Goal: Information Seeking & Learning: Learn about a topic

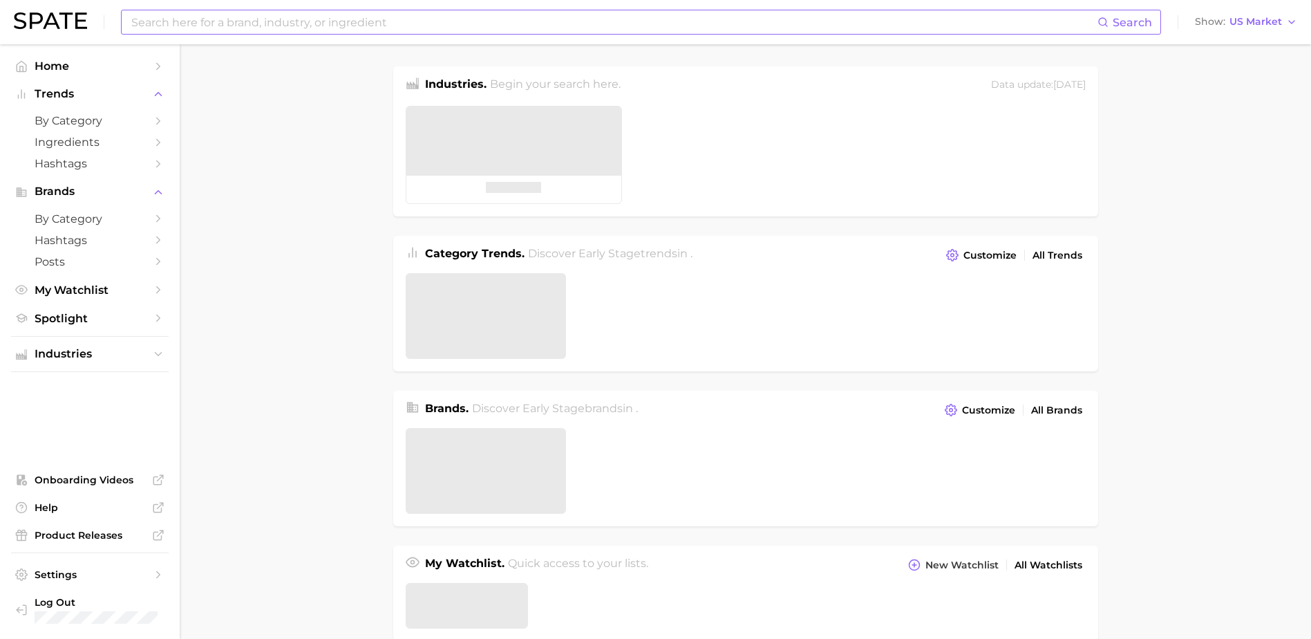
click at [231, 23] on input at bounding box center [614, 22] width 968 height 24
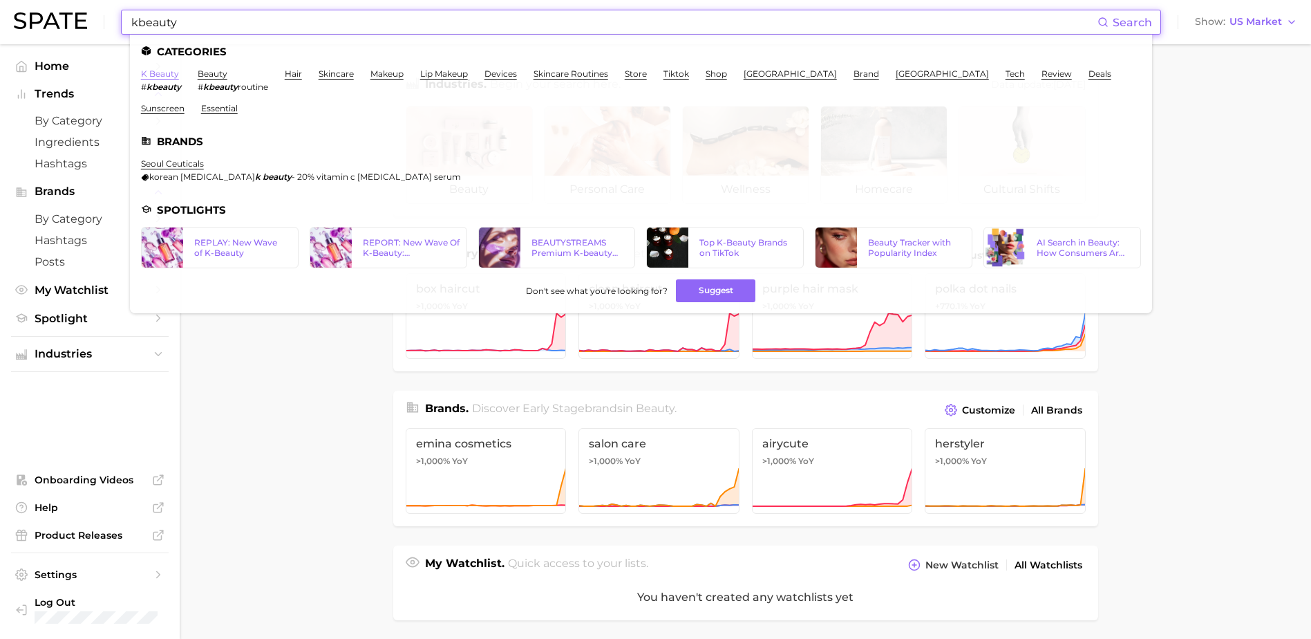
type input "kbeauty"
click at [158, 73] on link "k beauty" at bounding box center [160, 73] width 38 height 10
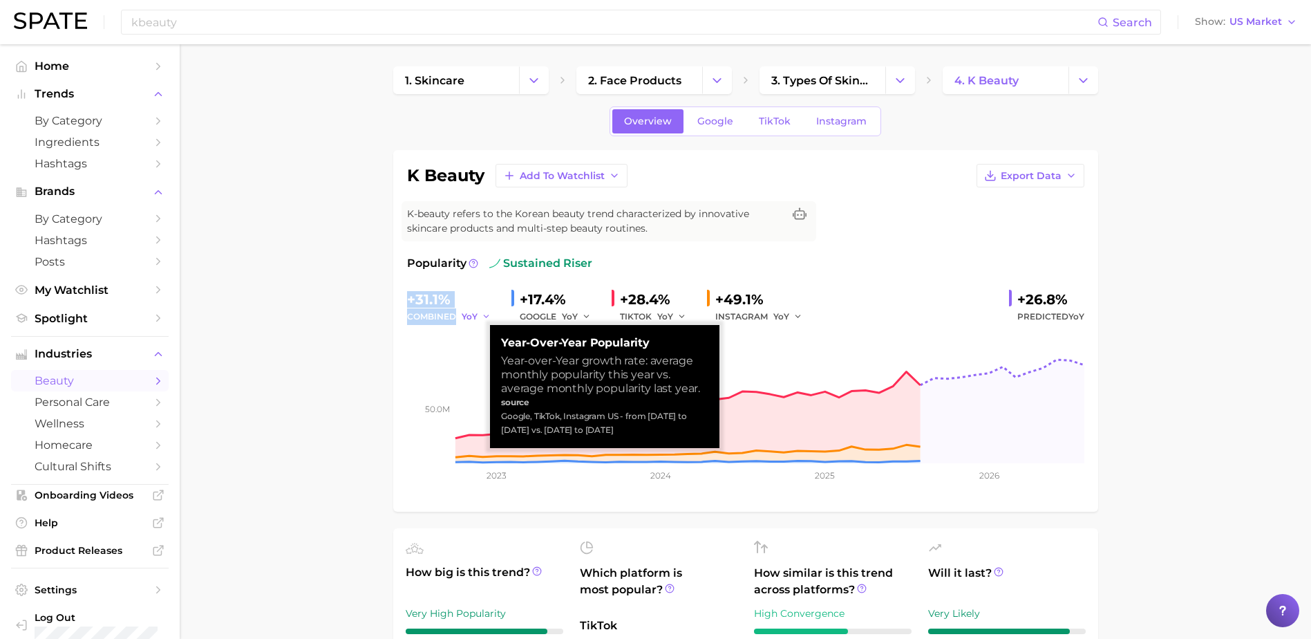
drag, startPoint x: 399, startPoint y: 294, endPoint x: 473, endPoint y: 317, distance: 78.1
click at [473, 317] on div "k beauty Add to Watchlist Export Data K-beauty refers to the Korean beauty tren…" at bounding box center [745, 331] width 705 height 362
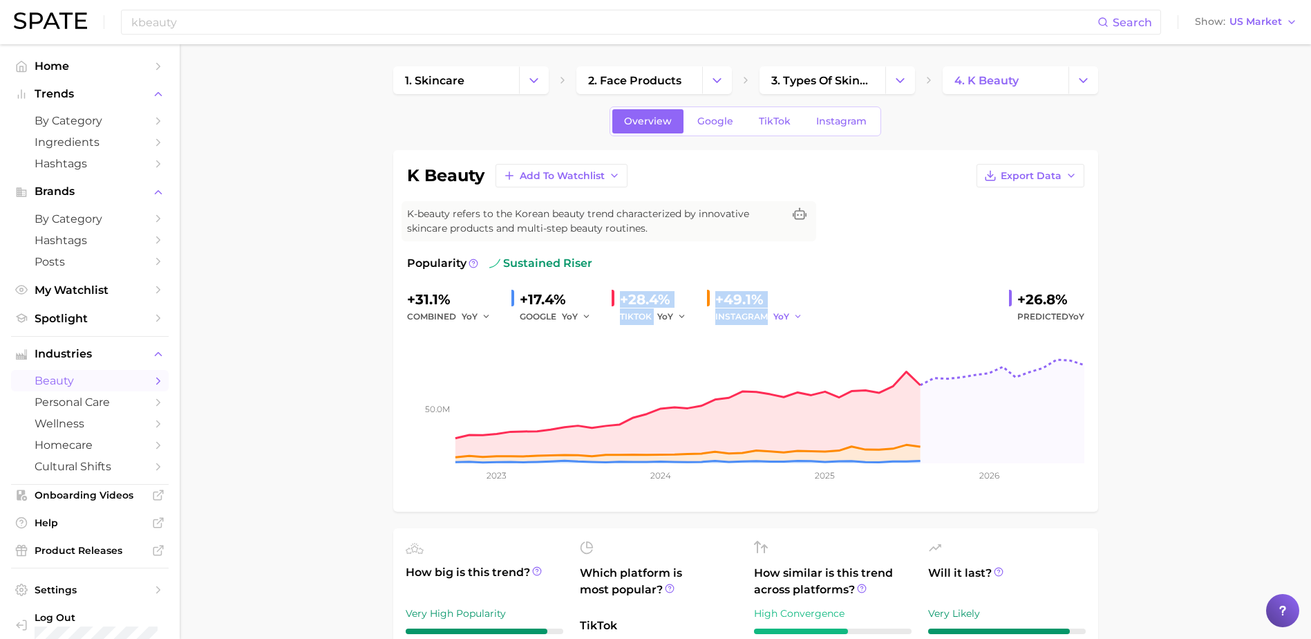
drag, startPoint x: 621, startPoint y: 299, endPoint x: 788, endPoint y: 313, distance: 167.2
click at [788, 313] on div "+31.1% combined YoY +17.4% GOOGLE YoY +28.4% TIKTOK YoY +49.1% INSTAGRAM YoY +2…" at bounding box center [745, 306] width 677 height 37
copy div "+28.4% TIKTOK YoY +49.1% INSTAGRAM"
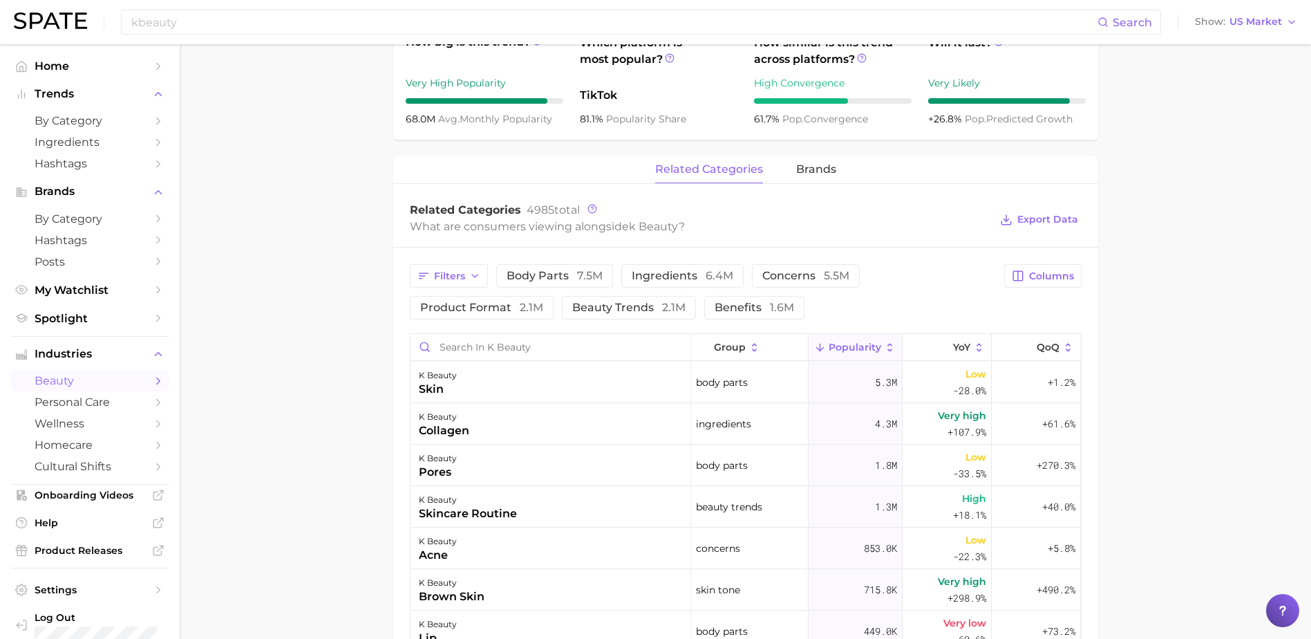
scroll to position [553, 0]
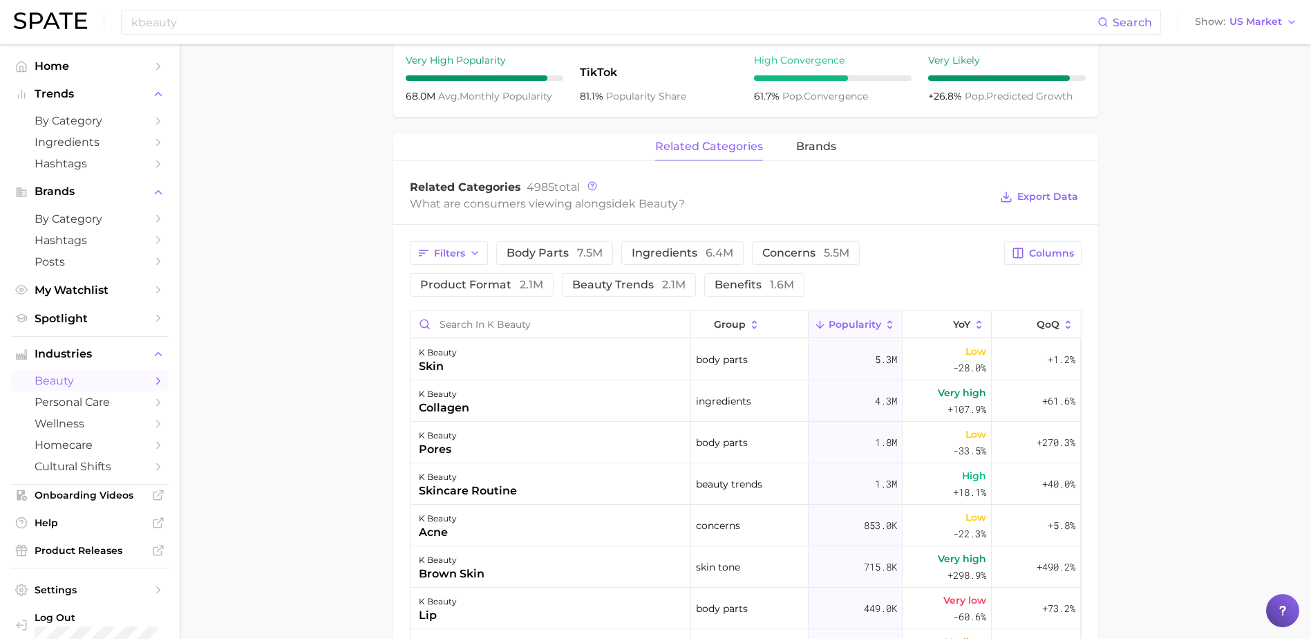
click at [867, 328] on span "Popularity" at bounding box center [855, 324] width 53 height 11
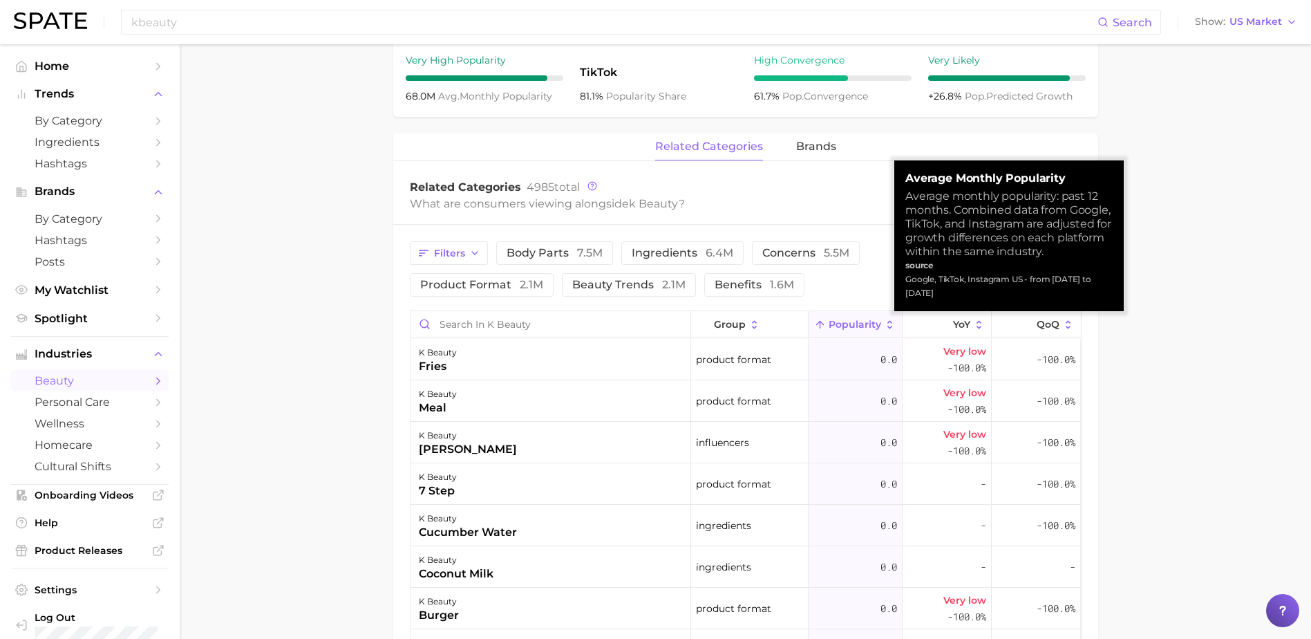
click at [873, 319] on button "Popularity" at bounding box center [856, 324] width 94 height 27
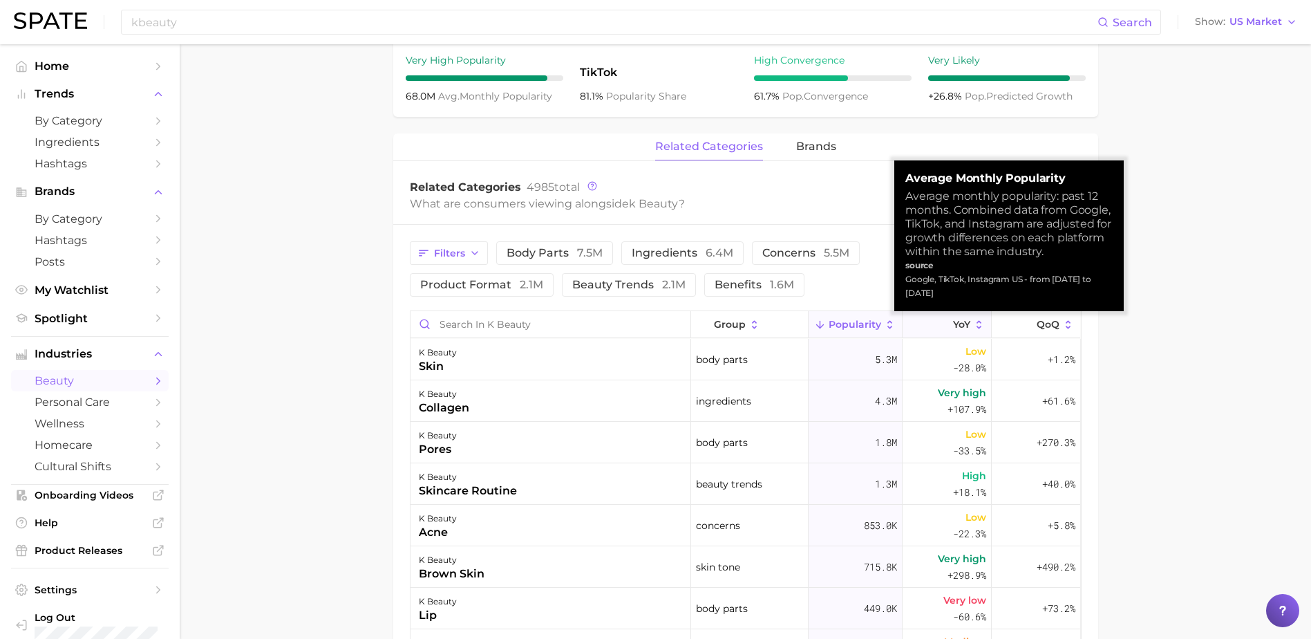
click at [957, 319] on span "YoY" at bounding box center [961, 324] width 17 height 11
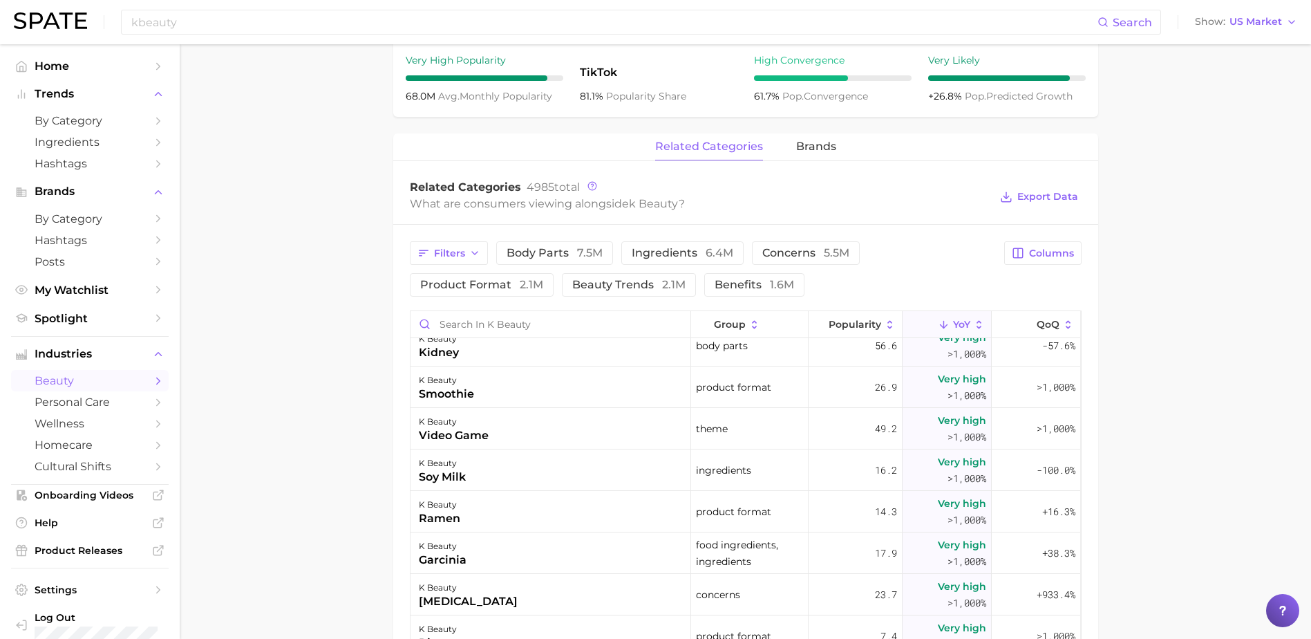
scroll to position [69, 0]
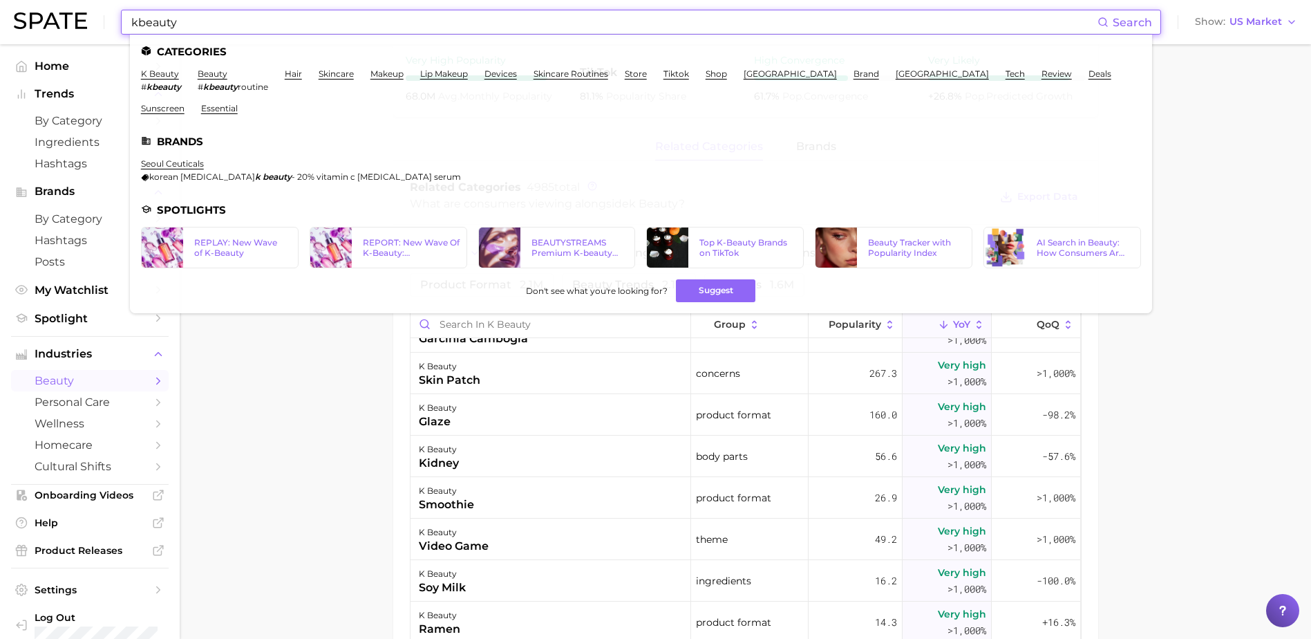
click at [371, 32] on input "kbeauty" at bounding box center [614, 22] width 968 height 24
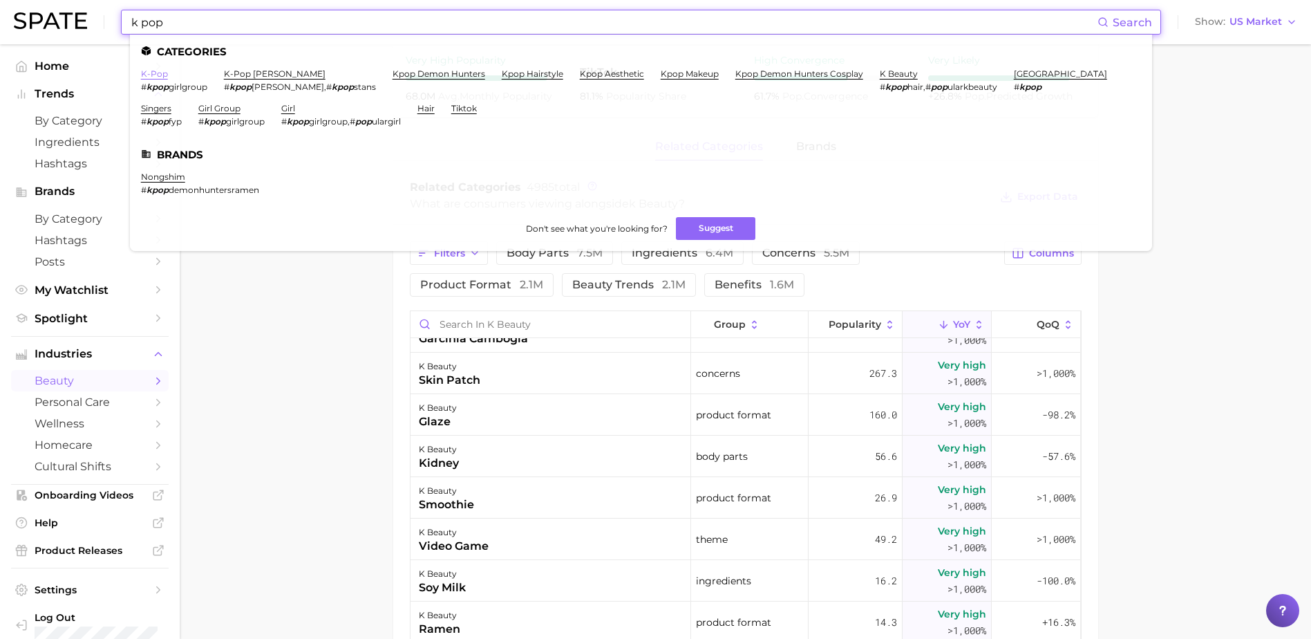
type input "k pop"
click at [148, 72] on link "k-pop" at bounding box center [154, 73] width 27 height 10
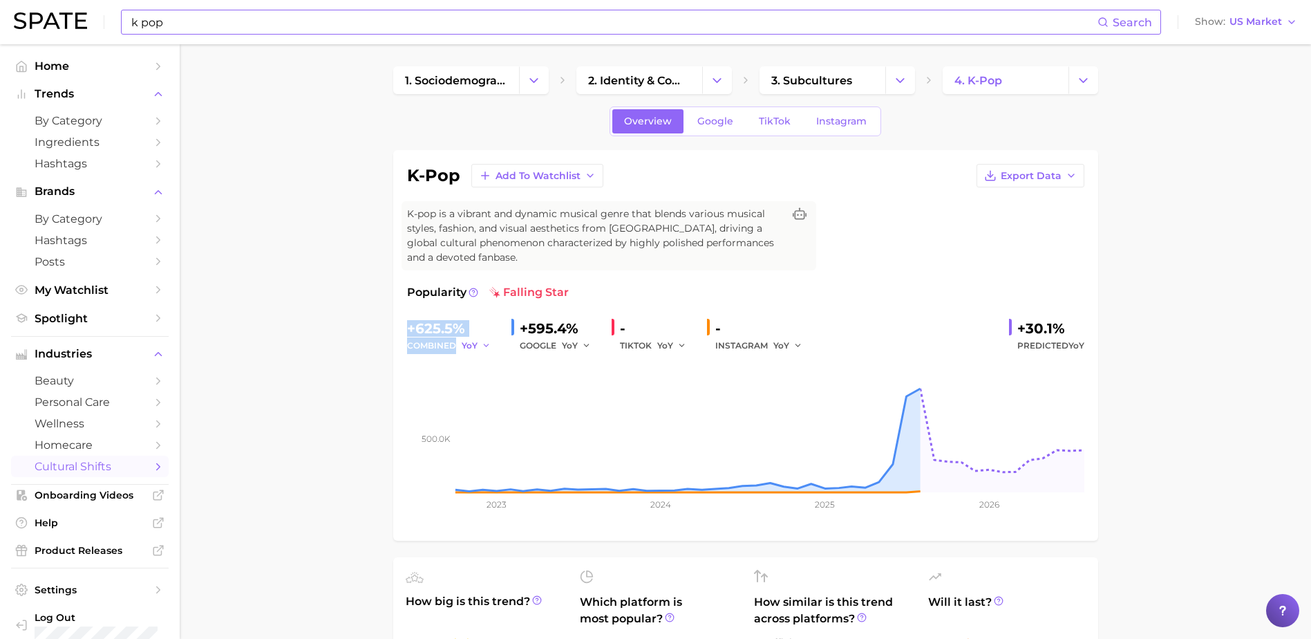
drag, startPoint x: 402, startPoint y: 323, endPoint x: 476, endPoint y: 342, distance: 75.8
click at [476, 342] on div "k-pop Add to Watchlist Export Data K-pop is a vibrant and dynamic musical genre…" at bounding box center [745, 345] width 705 height 391
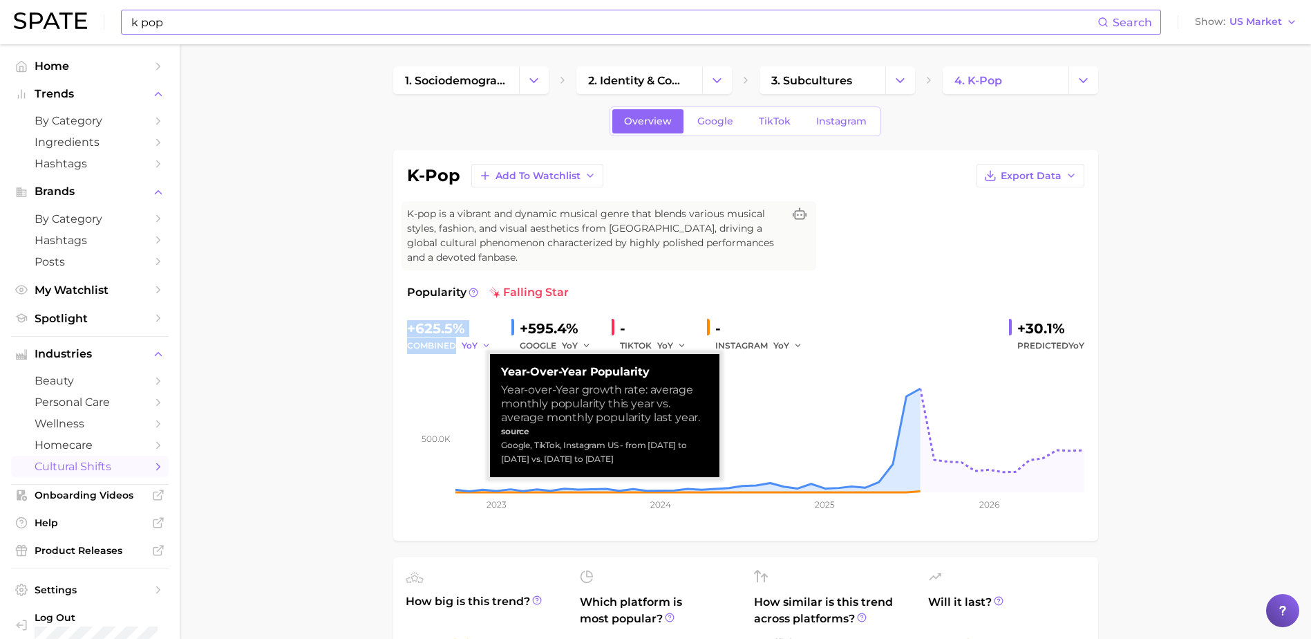
copy div "+625.5% combined"
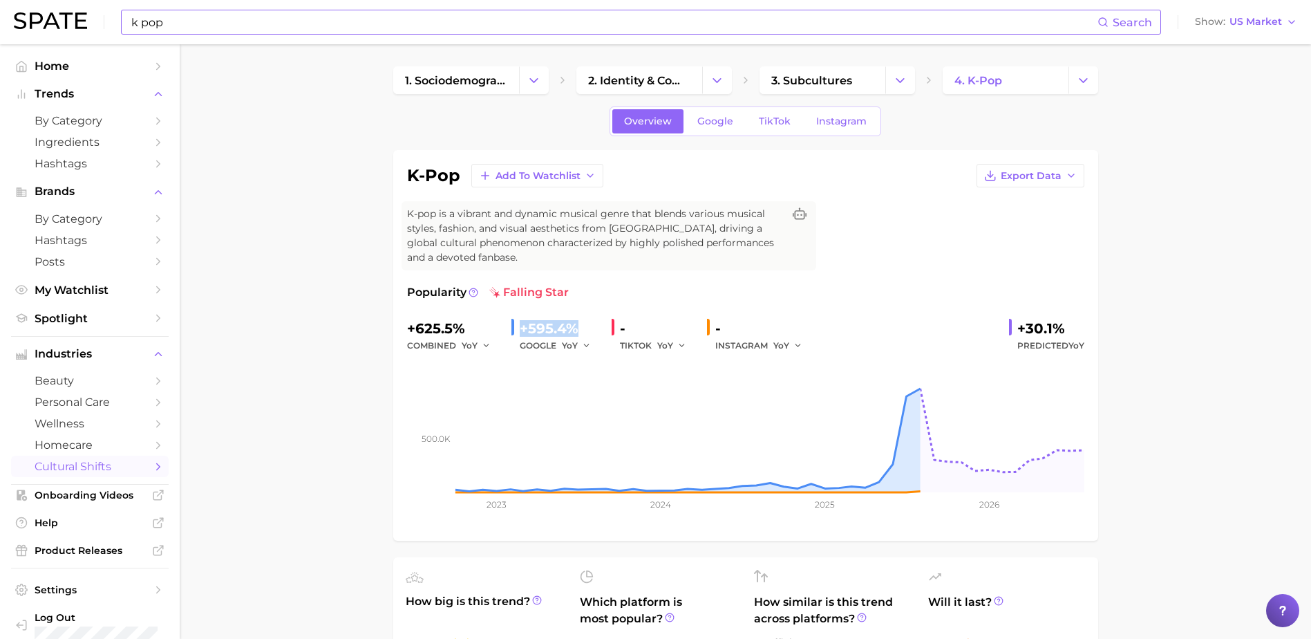
drag, startPoint x: 587, startPoint y: 330, endPoint x: 520, endPoint y: 331, distance: 67.1
click at [520, 331] on div "+595.4%" at bounding box center [560, 328] width 81 height 22
copy div "+595.4%"
